Goal: Transaction & Acquisition: Obtain resource

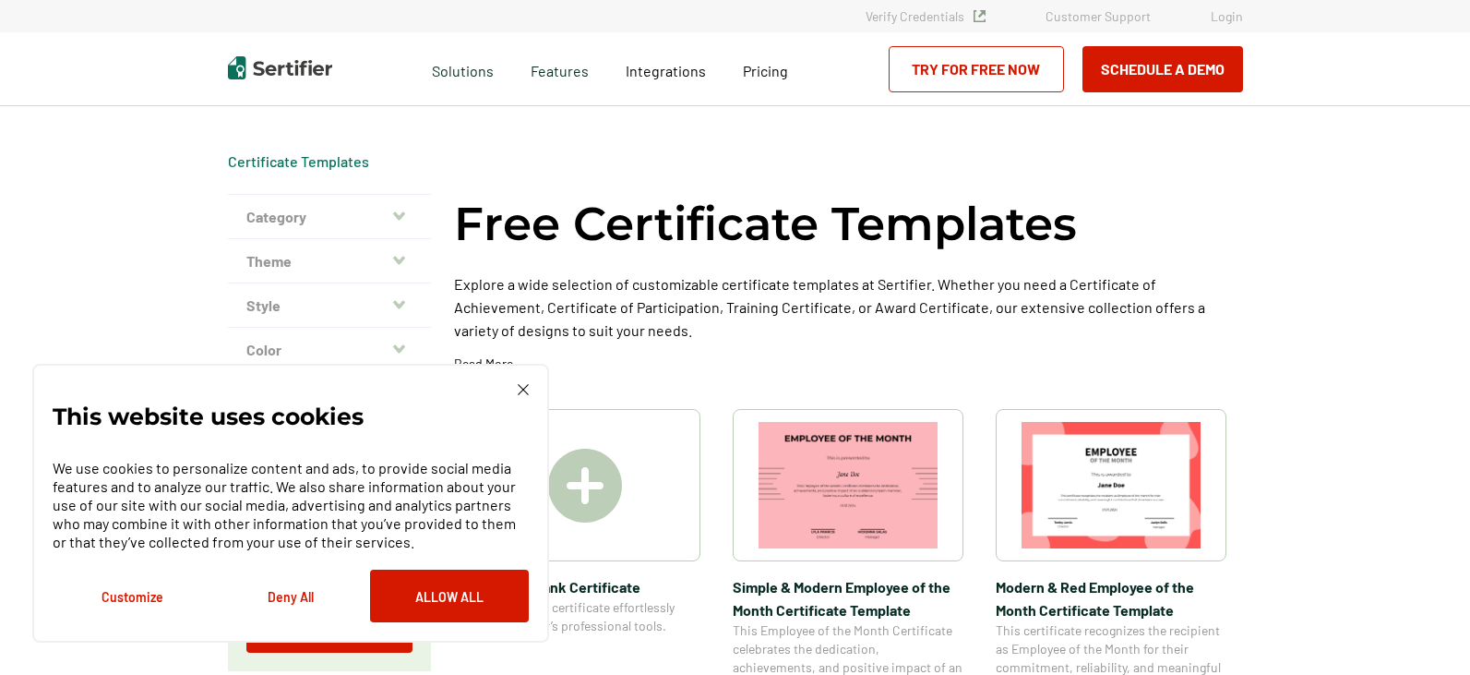
click at [405, 215] on icon "button" at bounding box center [399, 216] width 12 height 15
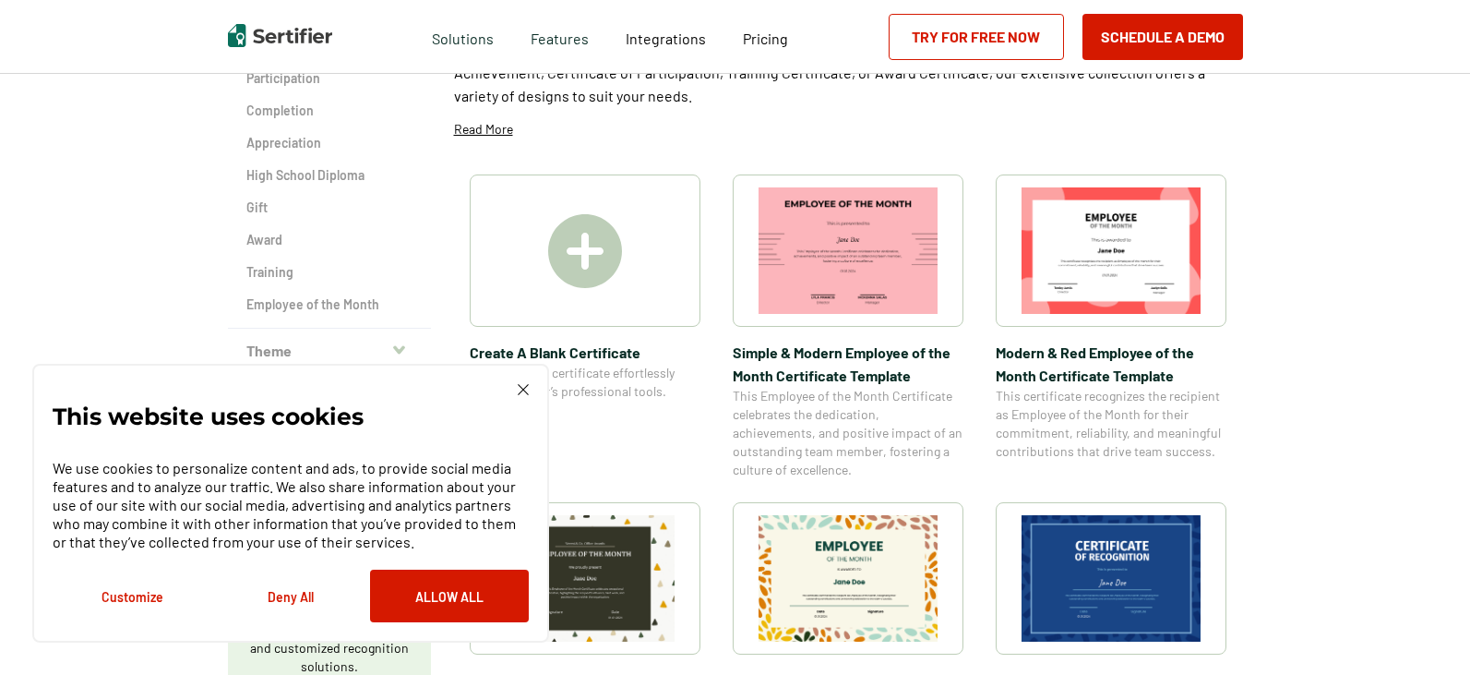
scroll to position [277, 0]
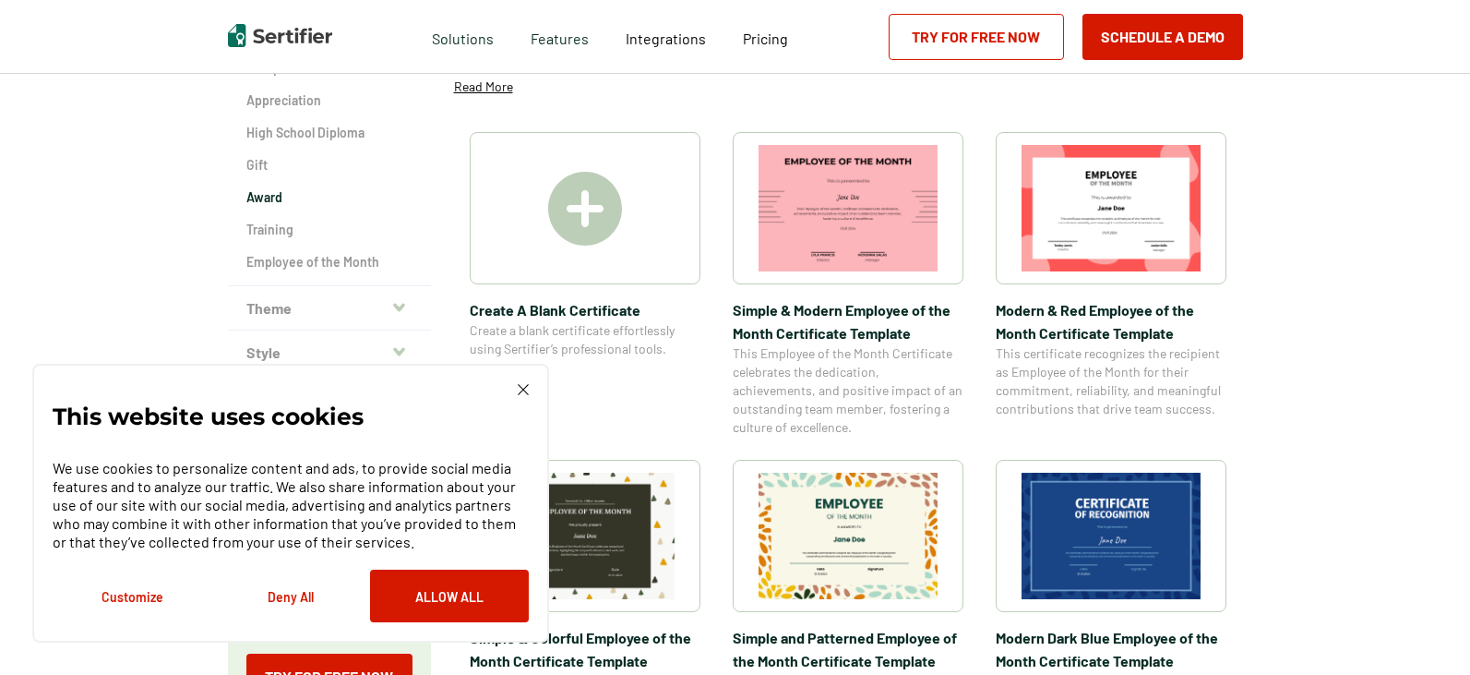
click at [264, 192] on h2 "Award" at bounding box center [329, 197] width 166 height 18
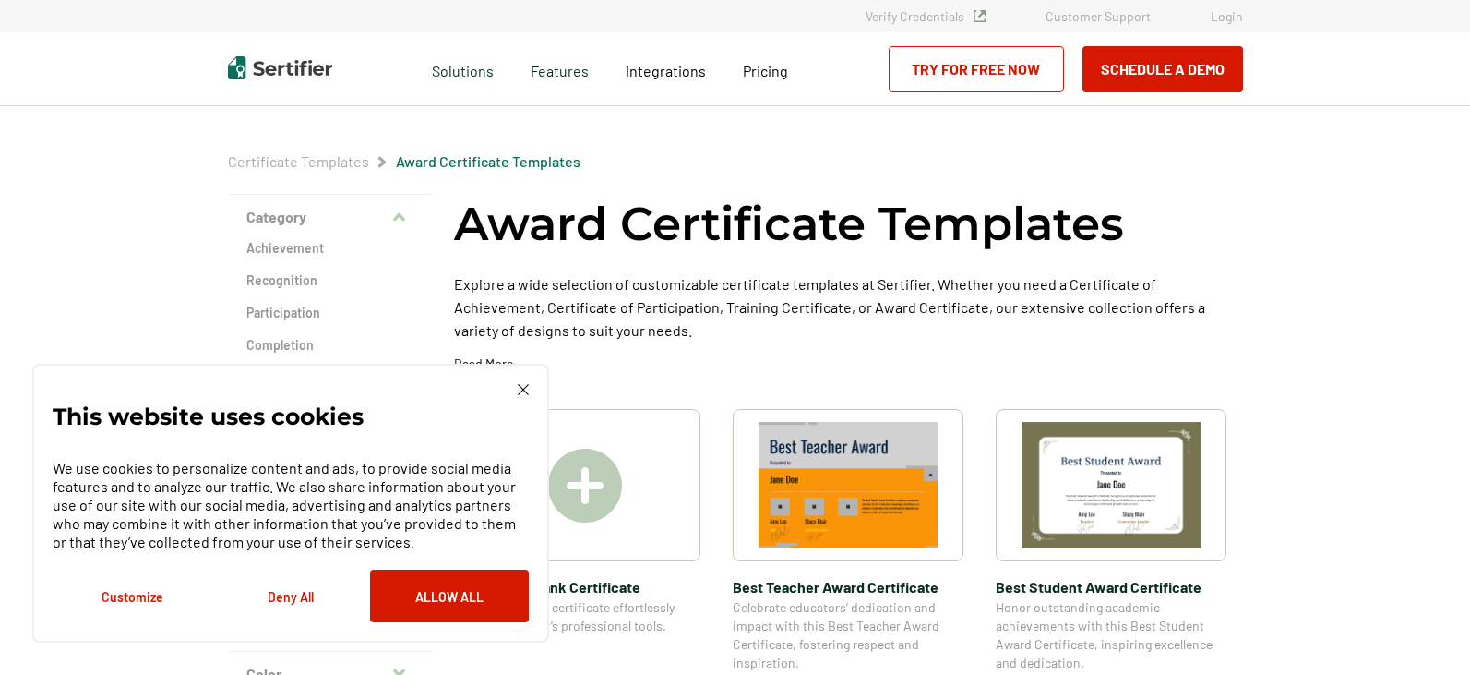
click at [810, 359] on div "Award Certificate Templates Explore a wide selection of customizable certificat…" at bounding box center [848, 290] width 789 height 192
click at [419, 588] on button "Allow All" at bounding box center [449, 595] width 159 height 53
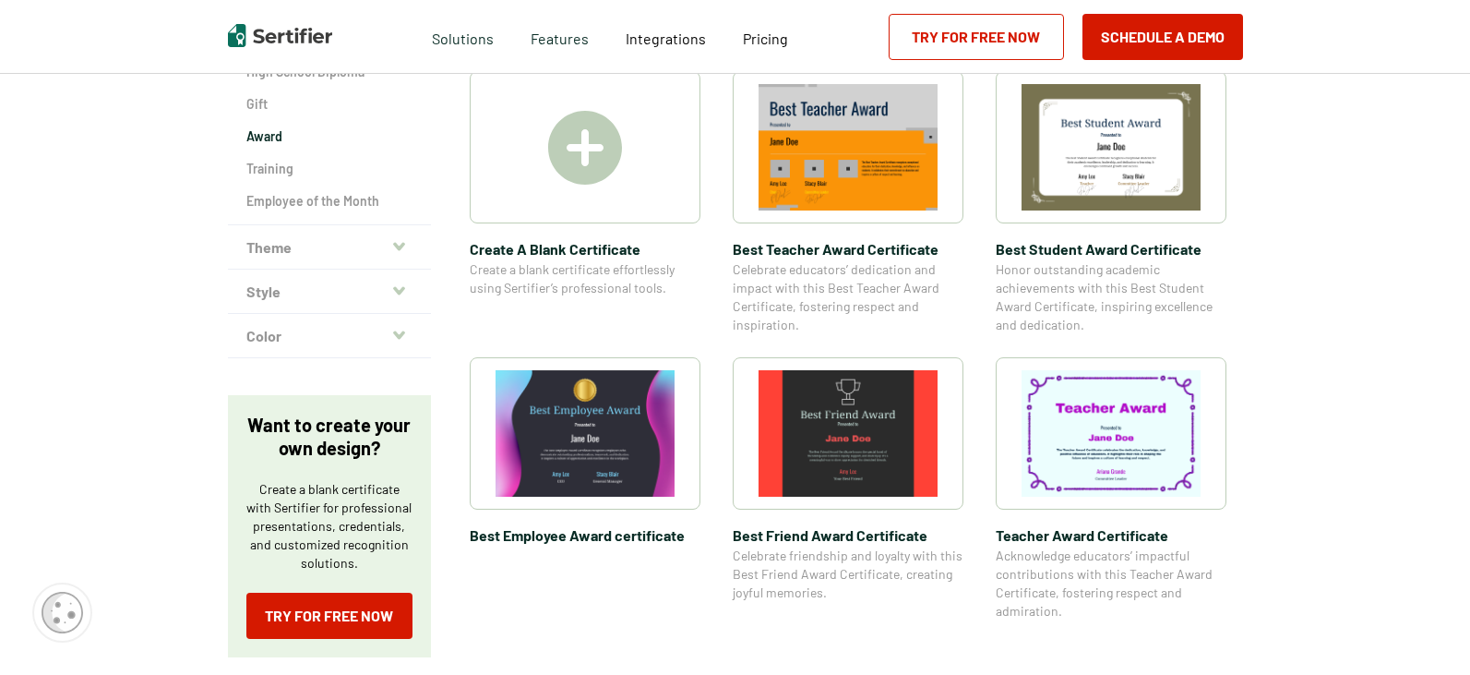
scroll to position [277, 0]
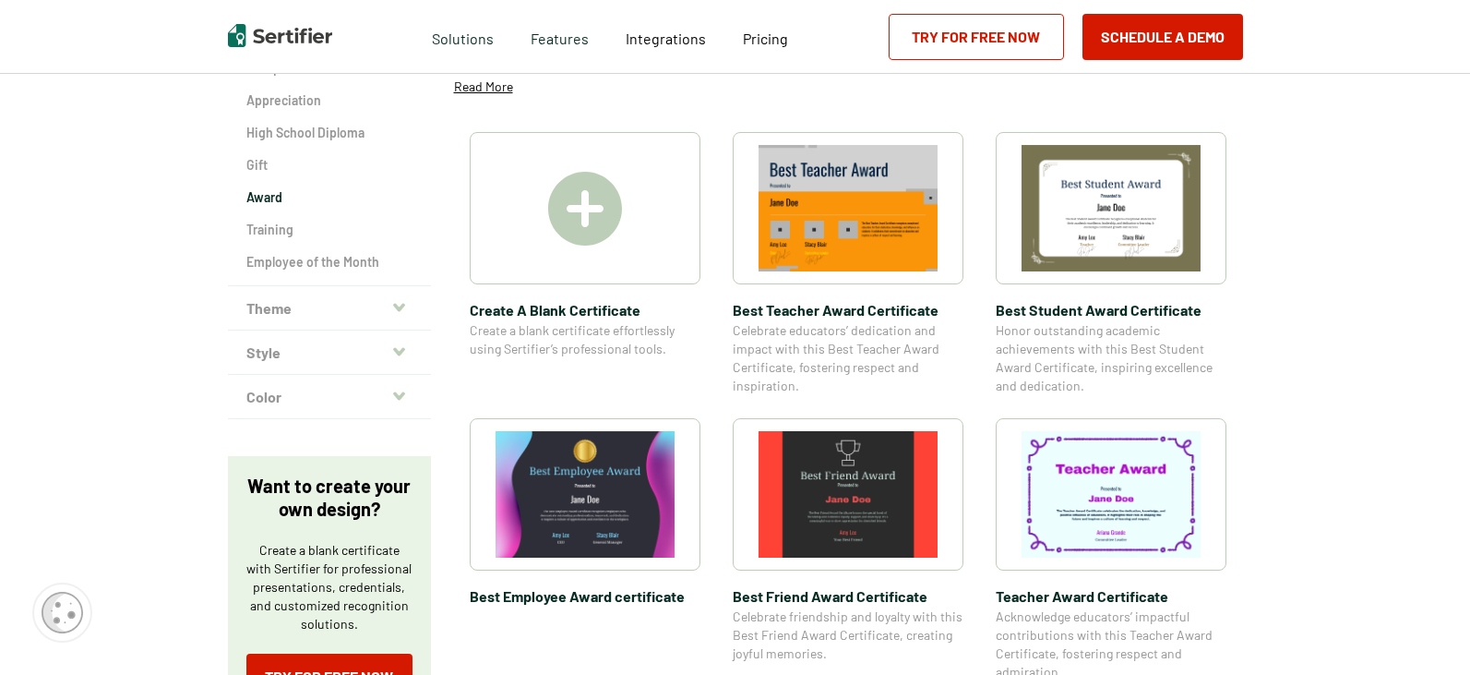
click at [1082, 475] on img at bounding box center [1110, 494] width 179 height 126
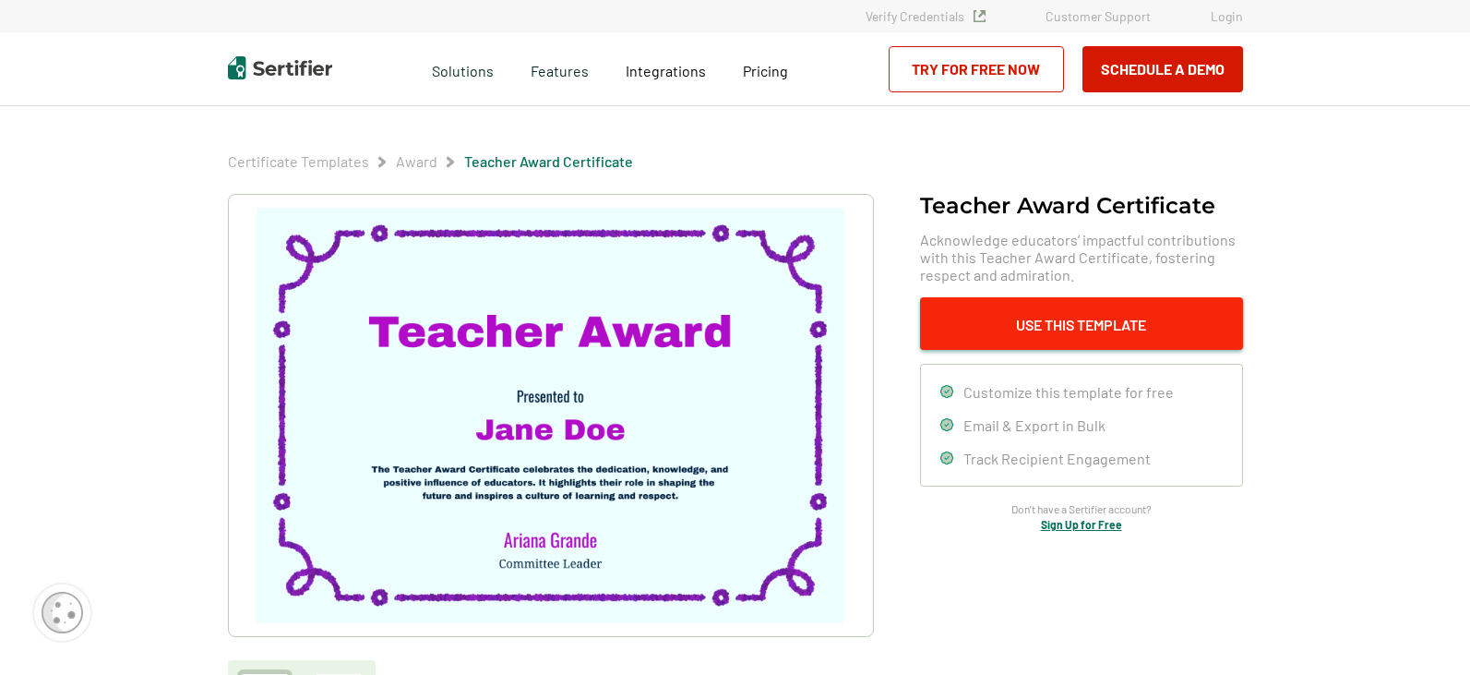
click at [1037, 332] on button "Use This Template" at bounding box center [1081, 323] width 323 height 53
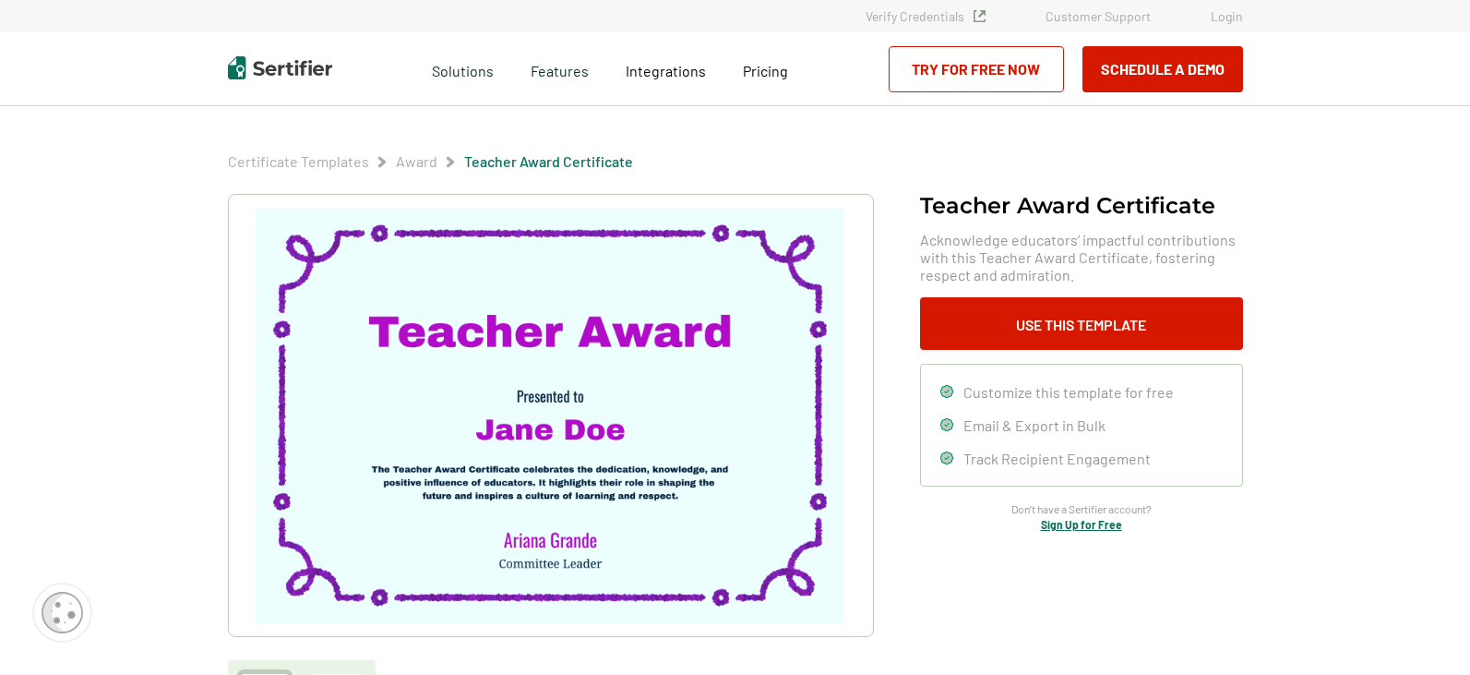
click at [963, 73] on link "Try for Free Now" at bounding box center [976, 69] width 175 height 46
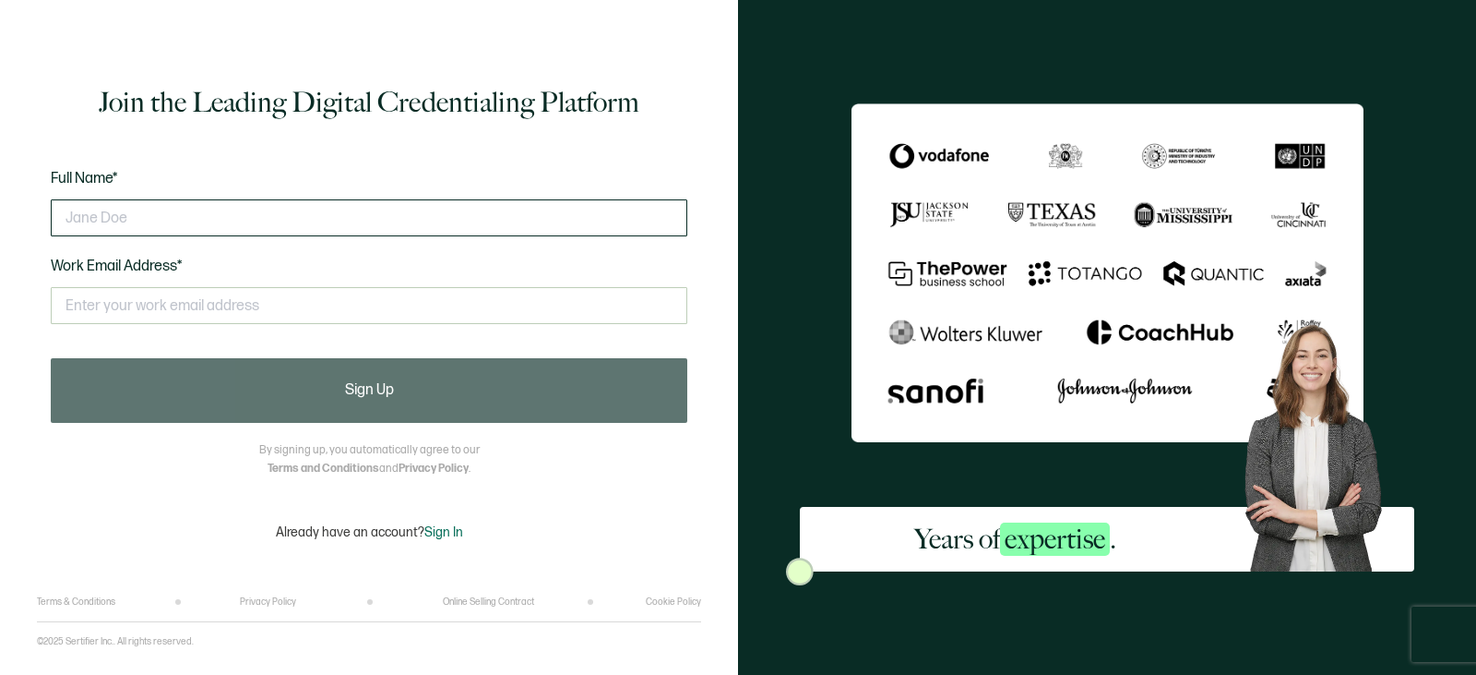
click at [436, 224] on input "text" at bounding box center [369, 217] width 637 height 37
type input "s"
type input "d"
type input "[PERSON_NAME]"
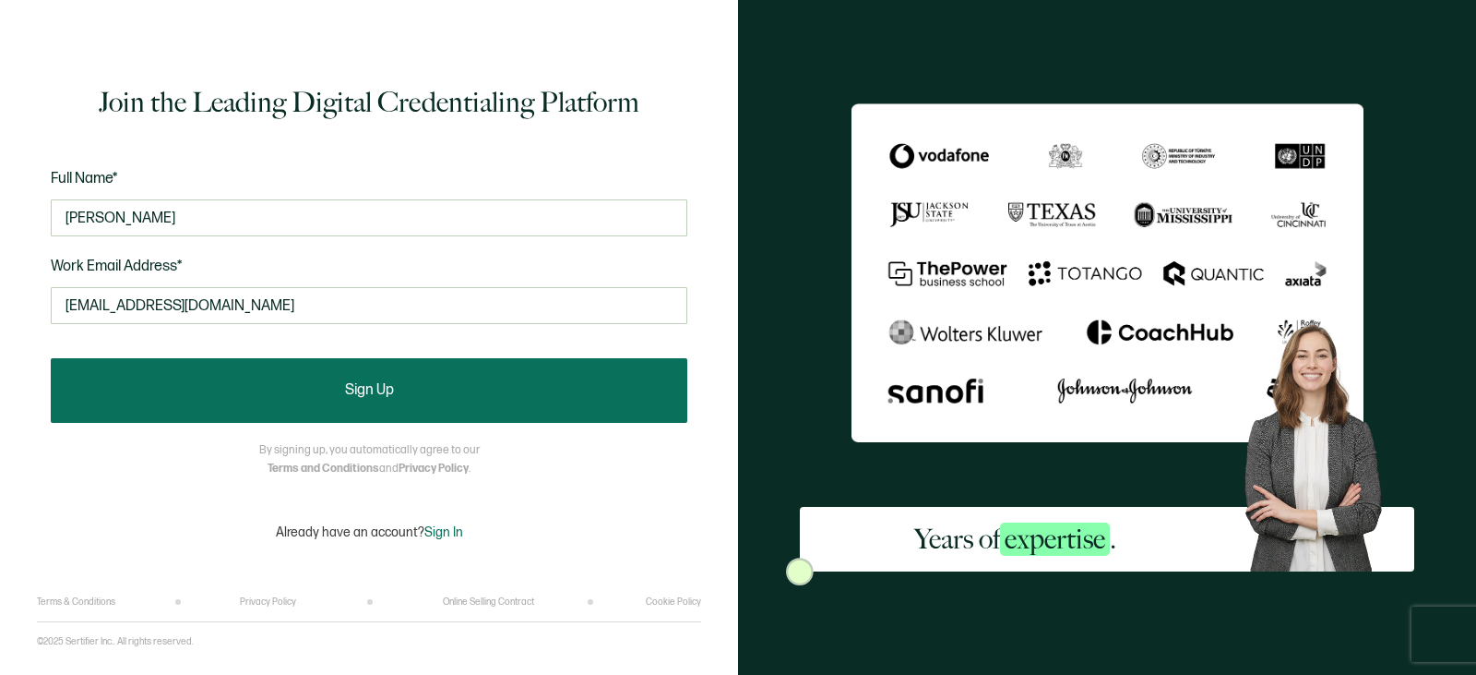
type input "[EMAIL_ADDRESS][DOMAIN_NAME]"
click at [373, 384] on span "Sign Up" at bounding box center [369, 390] width 49 height 15
